Goal: Information Seeking & Learning: Compare options

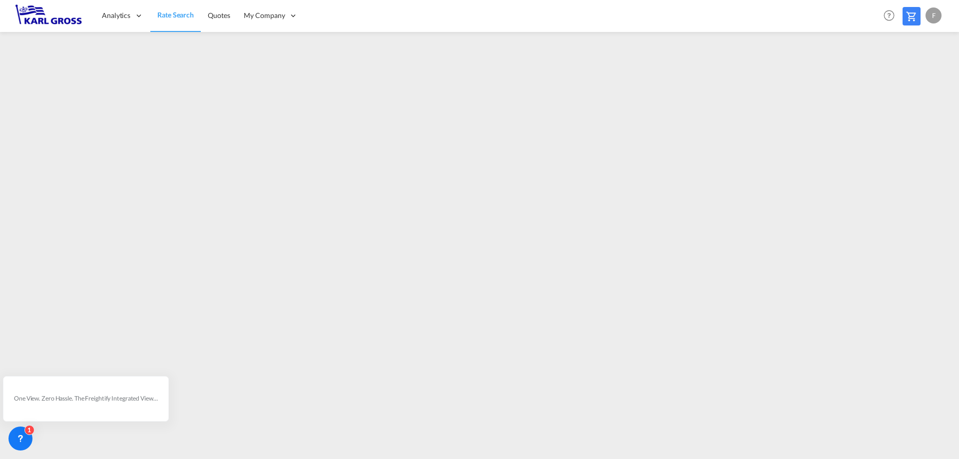
click at [62, 15] on img at bounding box center [48, 15] width 67 height 22
click at [59, 21] on img at bounding box center [48, 15] width 67 height 22
